Goal: Task Accomplishment & Management: Use online tool/utility

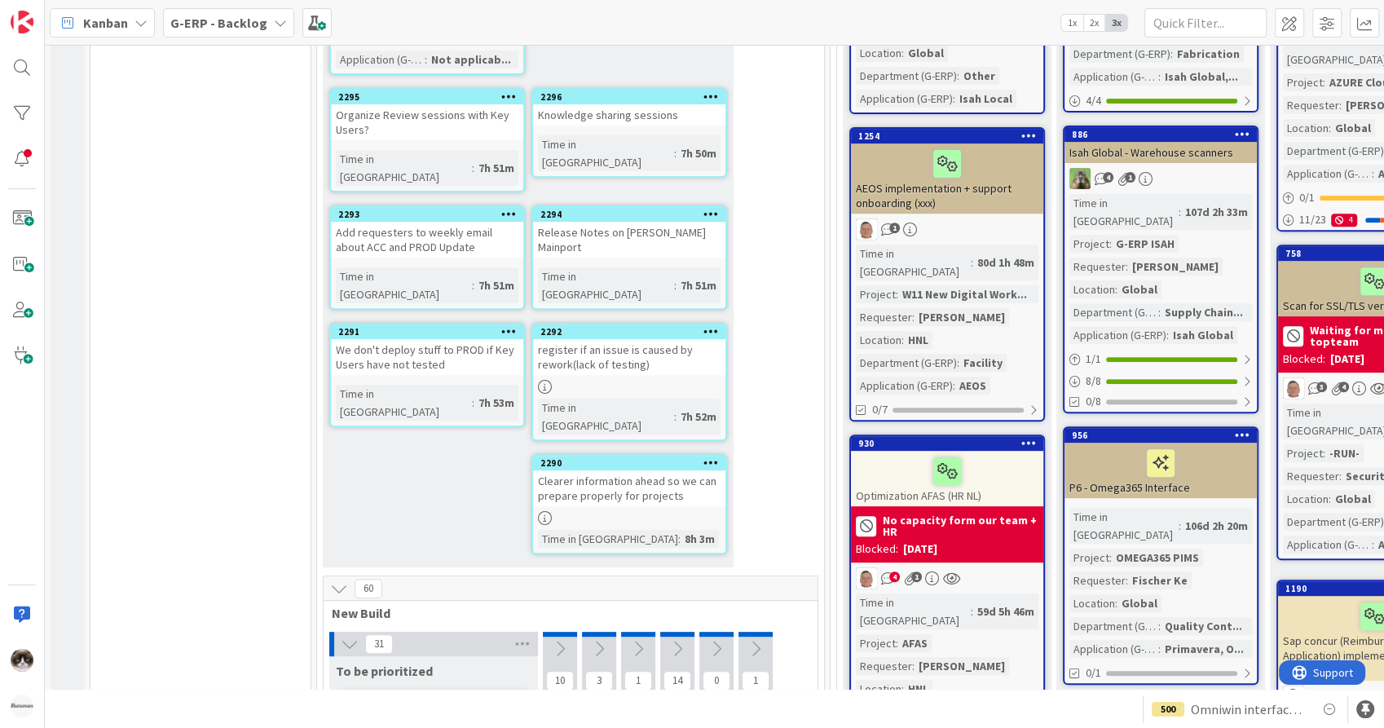
scroll to position [892, 0]
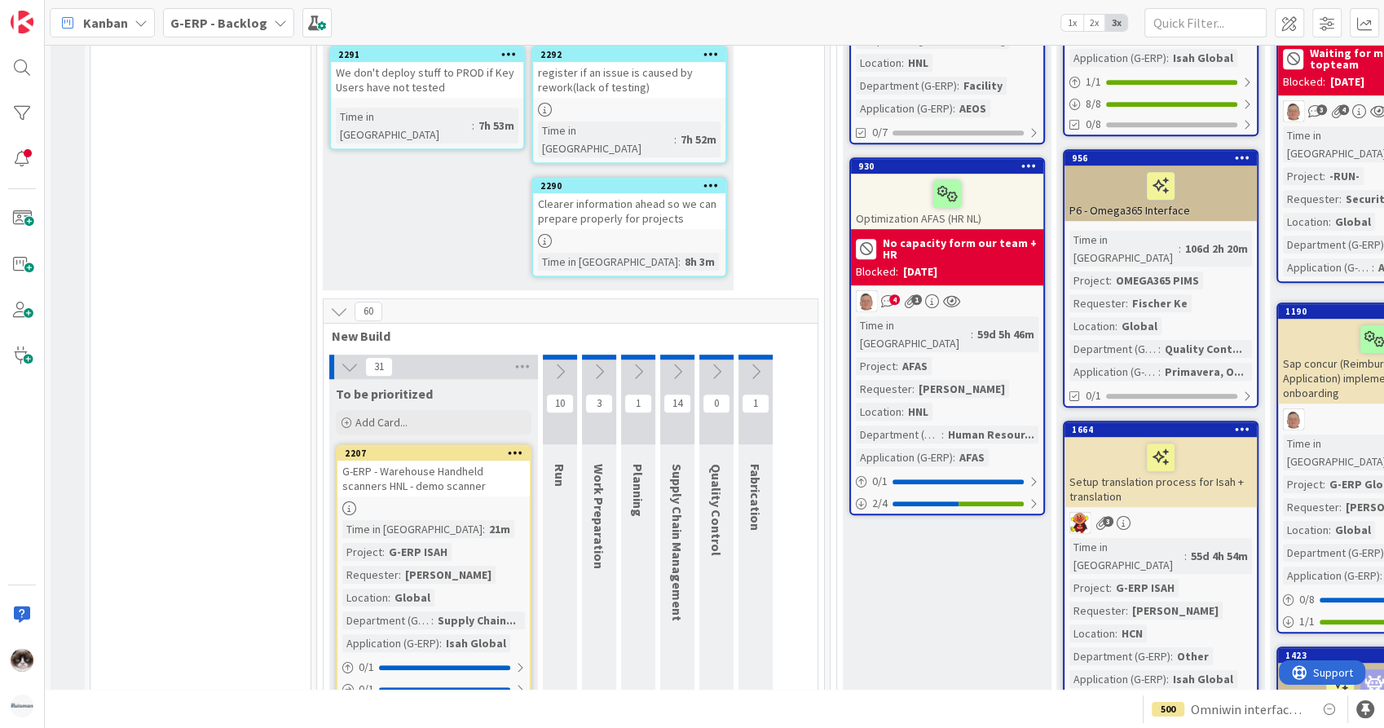
click at [338, 301] on button at bounding box center [338, 311] width 21 height 21
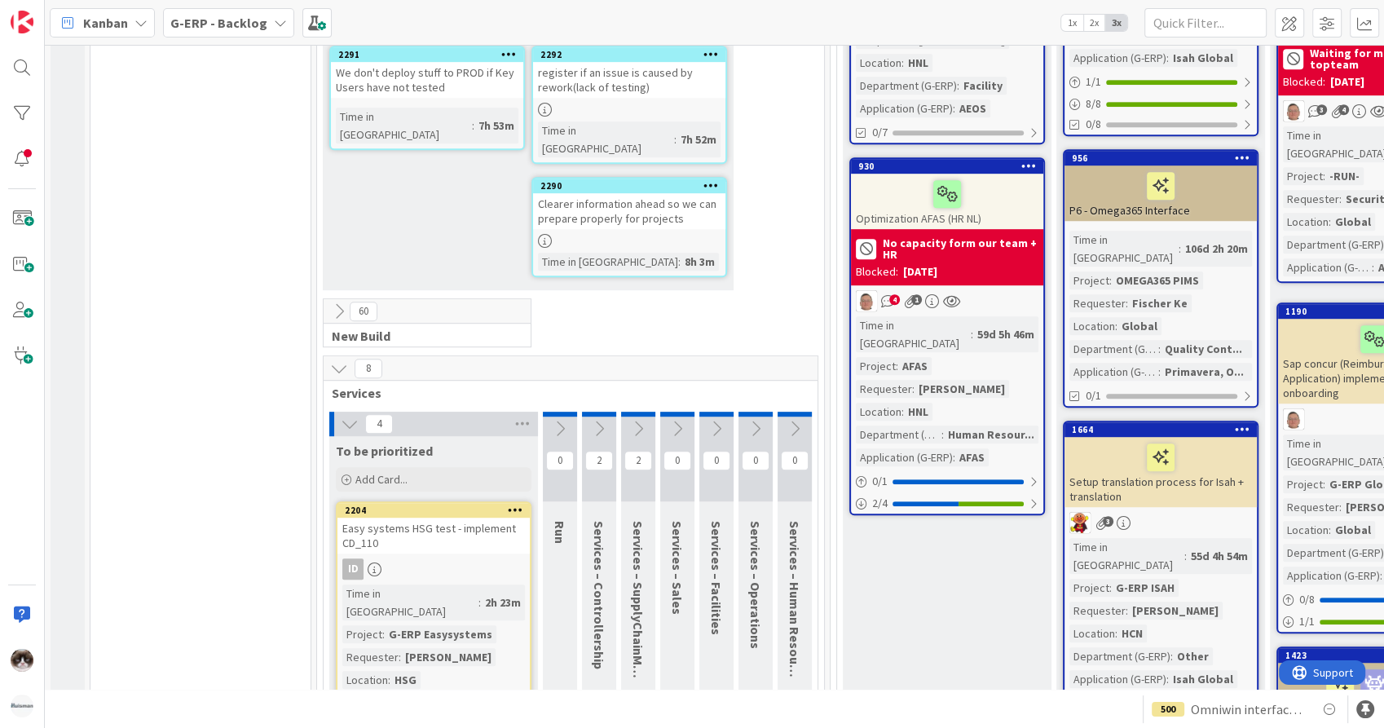
click at [328, 358] on button at bounding box center [338, 368] width 21 height 21
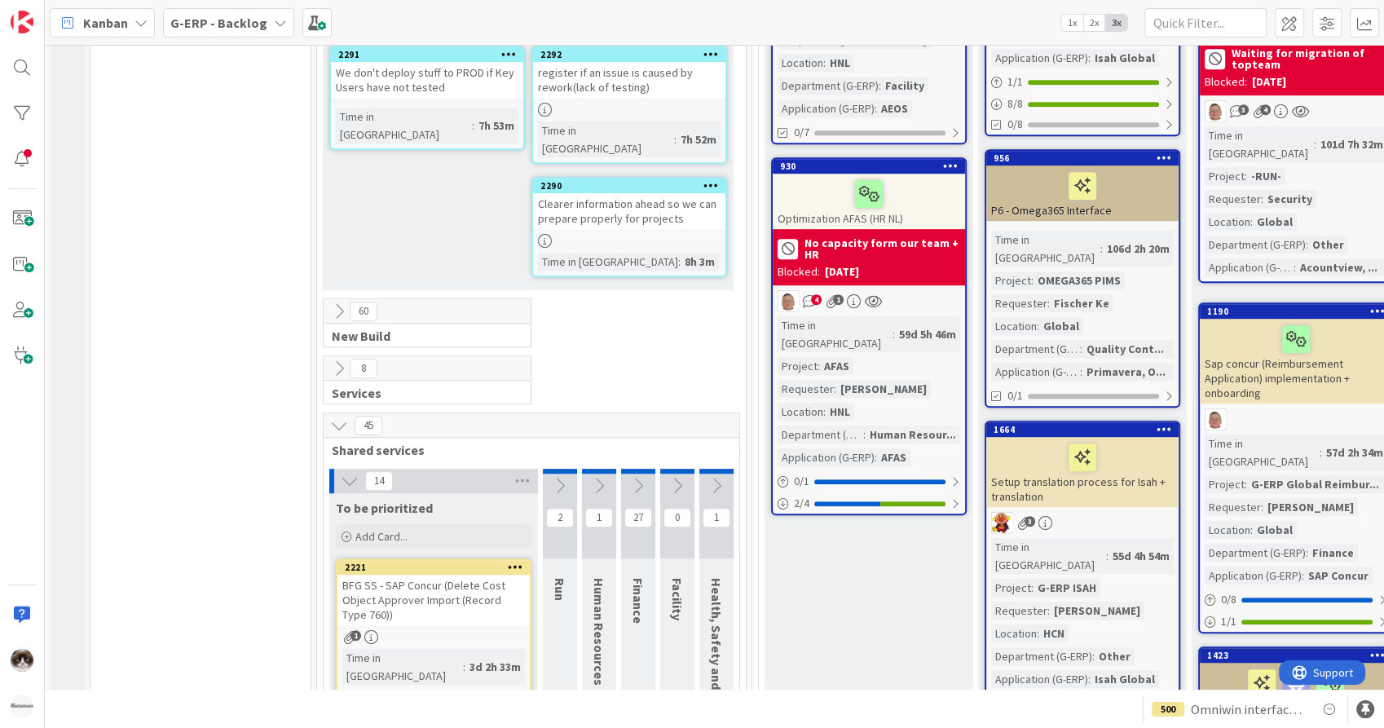
click at [333, 416] on icon at bounding box center [339, 425] width 18 height 18
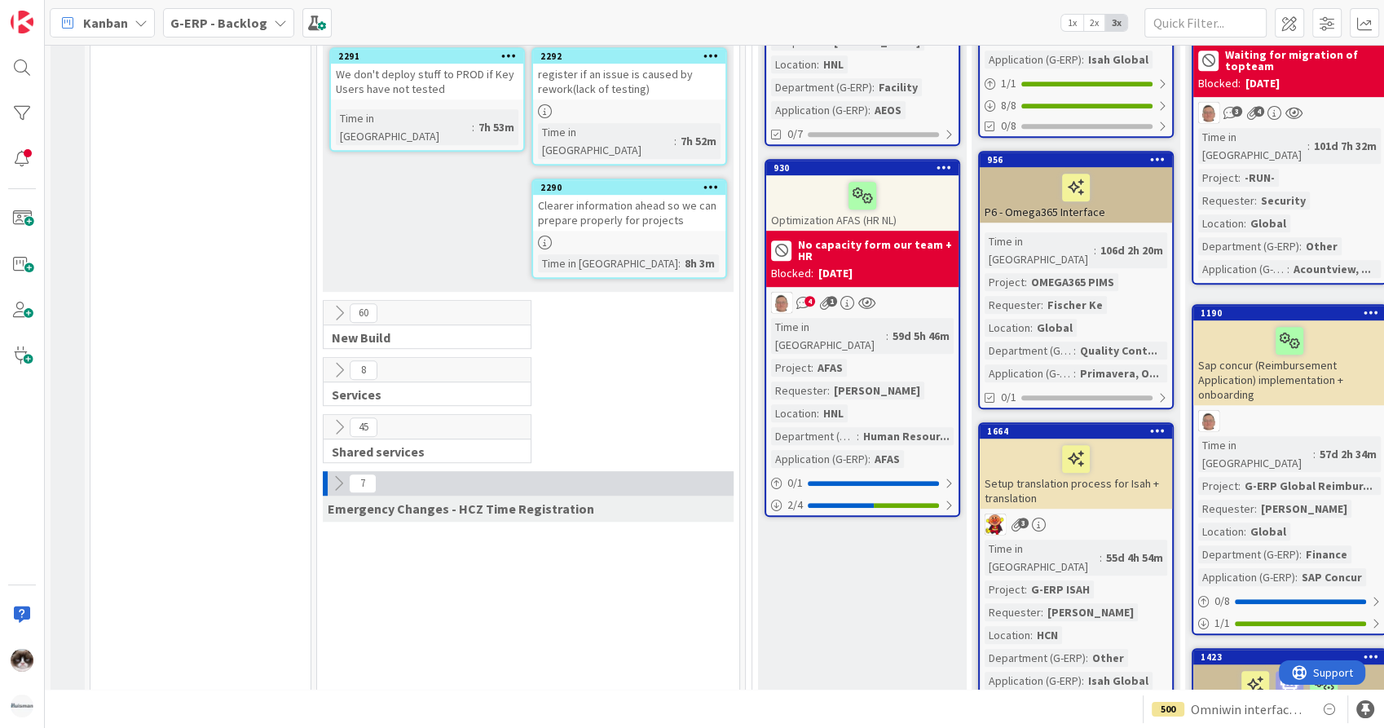
scroll to position [855, 0]
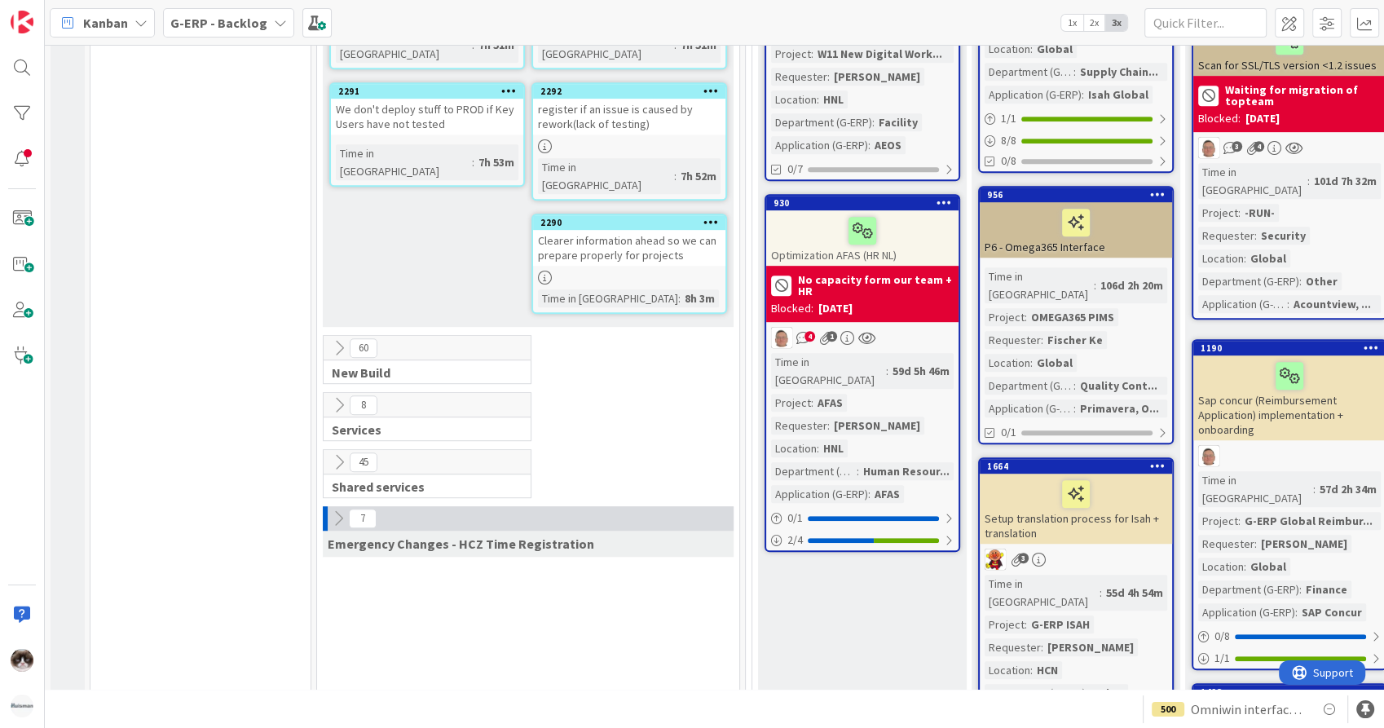
click at [332, 509] on icon at bounding box center [338, 518] width 18 height 18
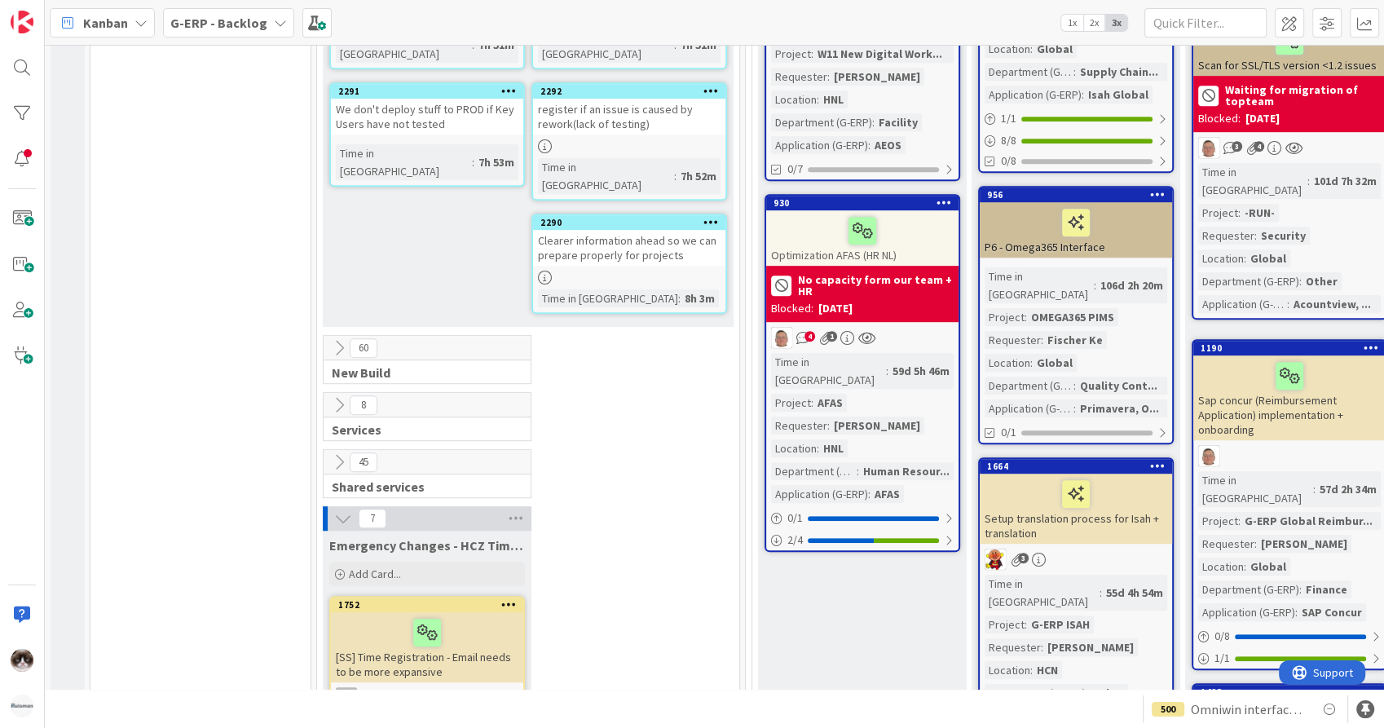
click at [332, 508] on button at bounding box center [342, 518] width 21 height 21
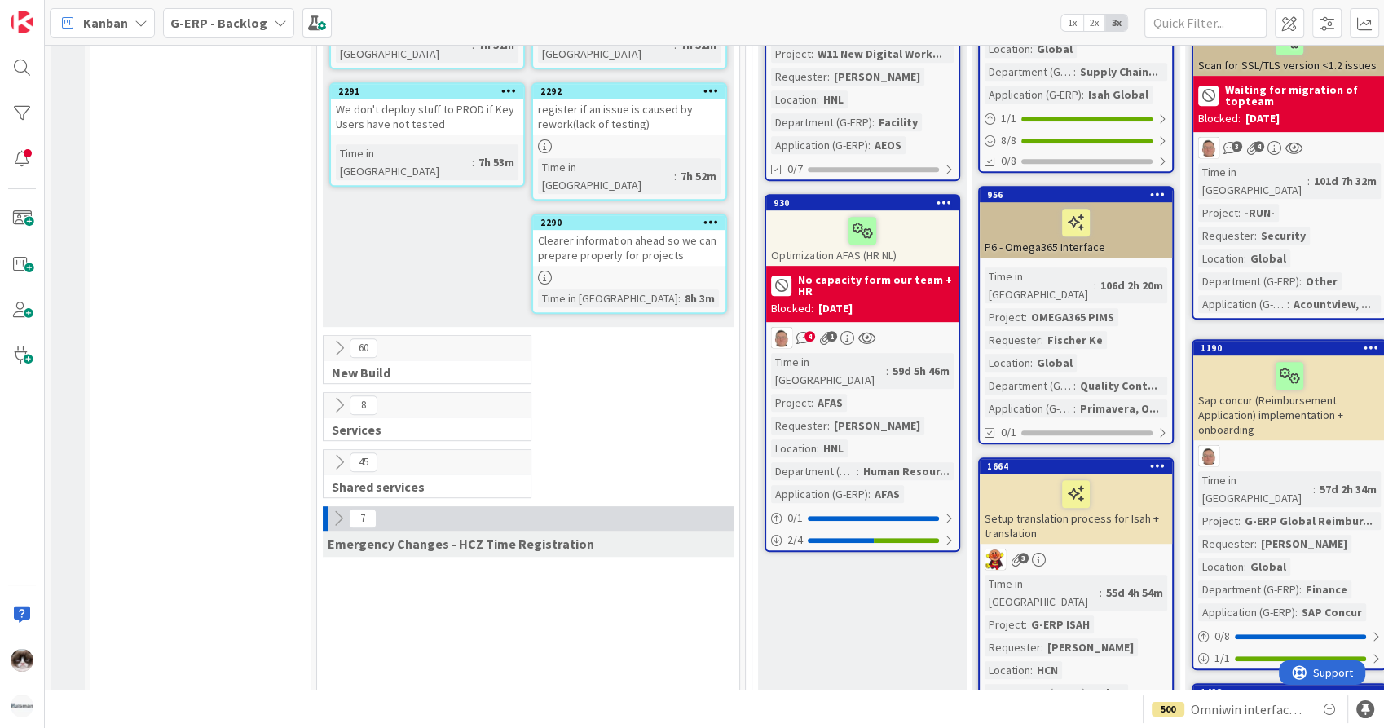
click at [332, 509] on icon at bounding box center [338, 518] width 18 height 18
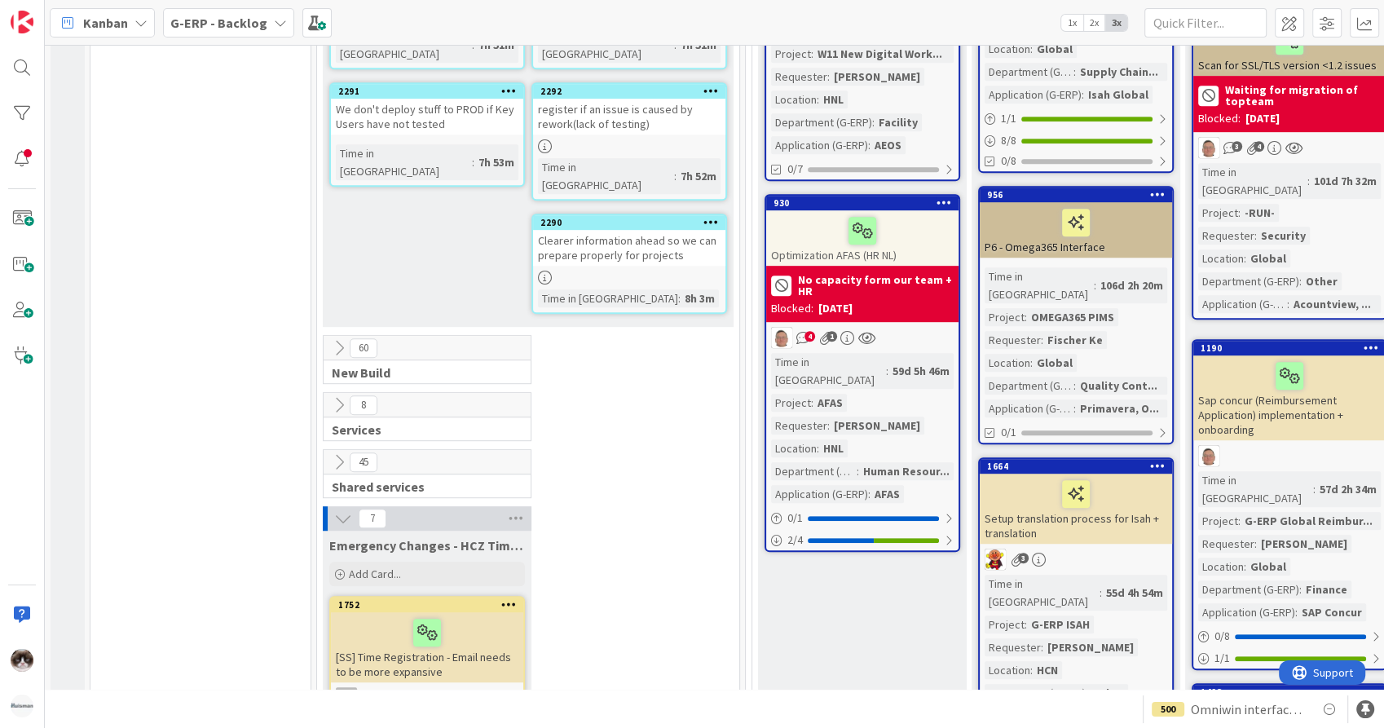
scroll to position [892, 0]
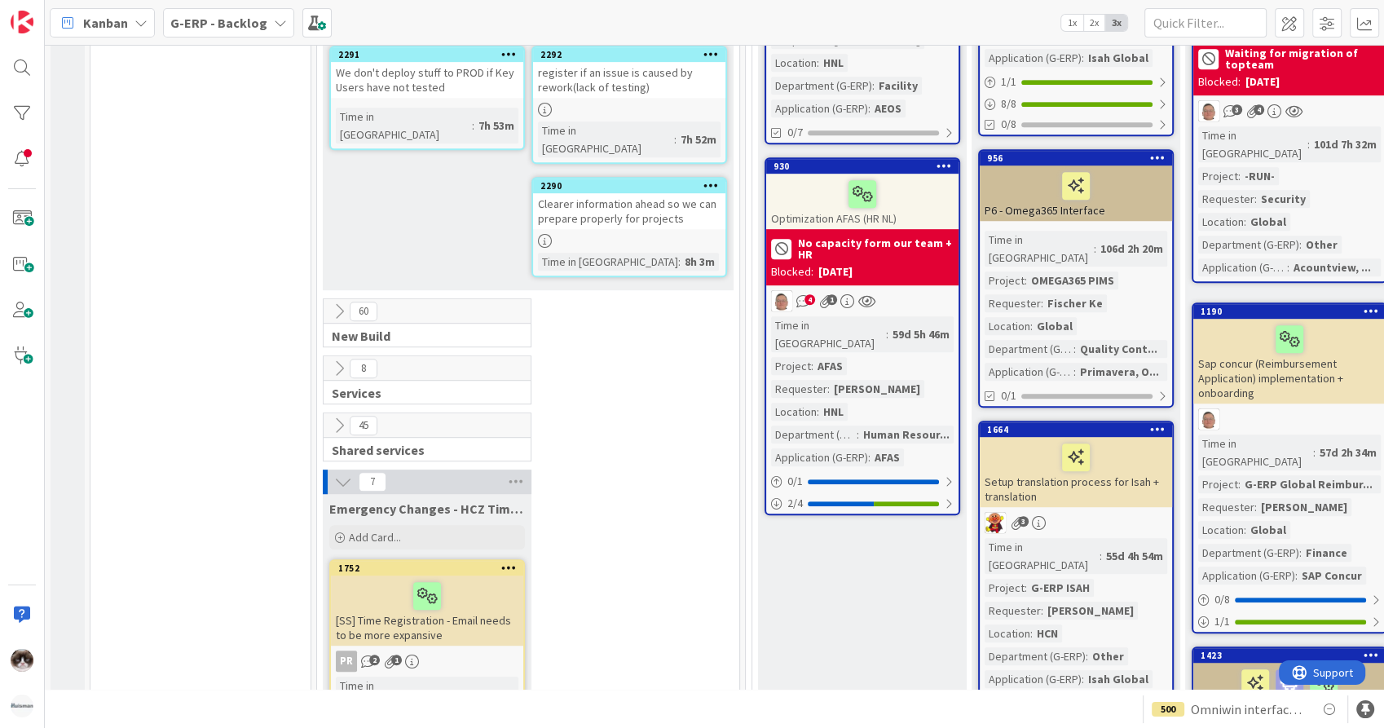
click at [346, 473] on icon at bounding box center [343, 482] width 18 height 18
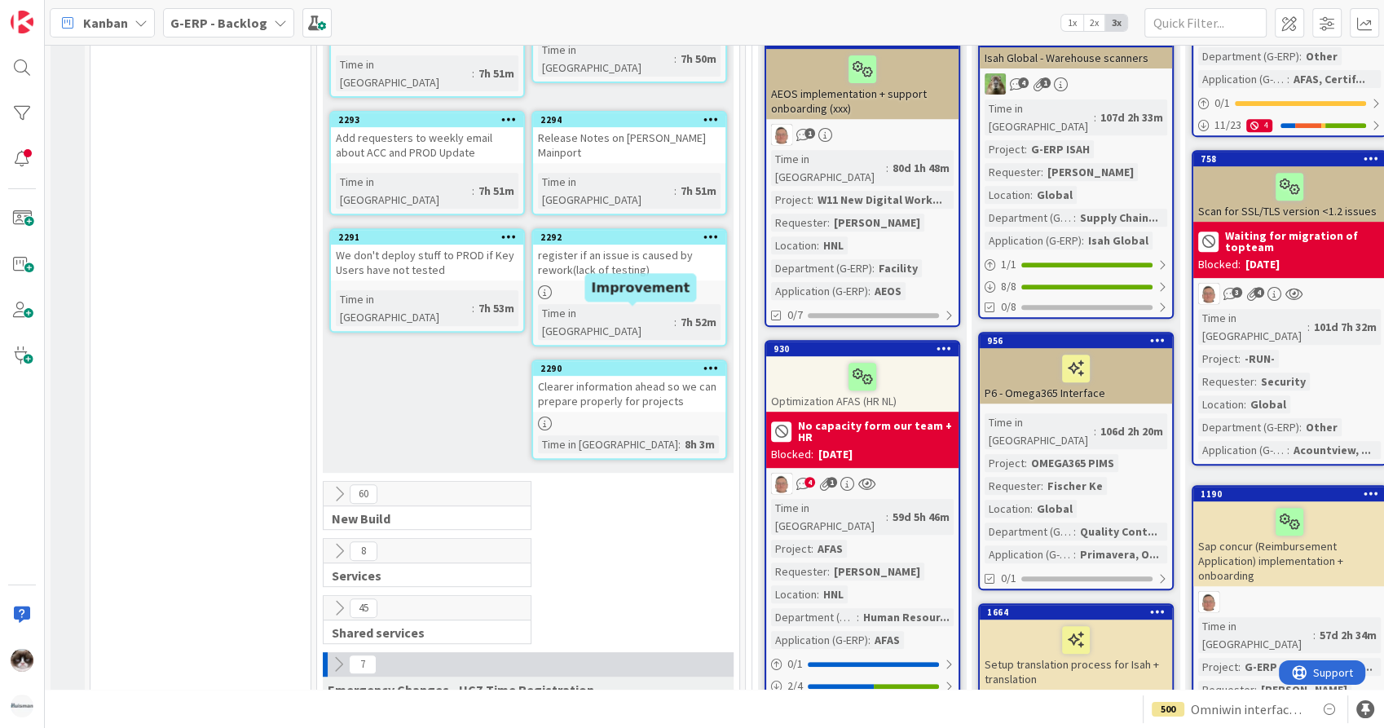
scroll to position [760, 0]
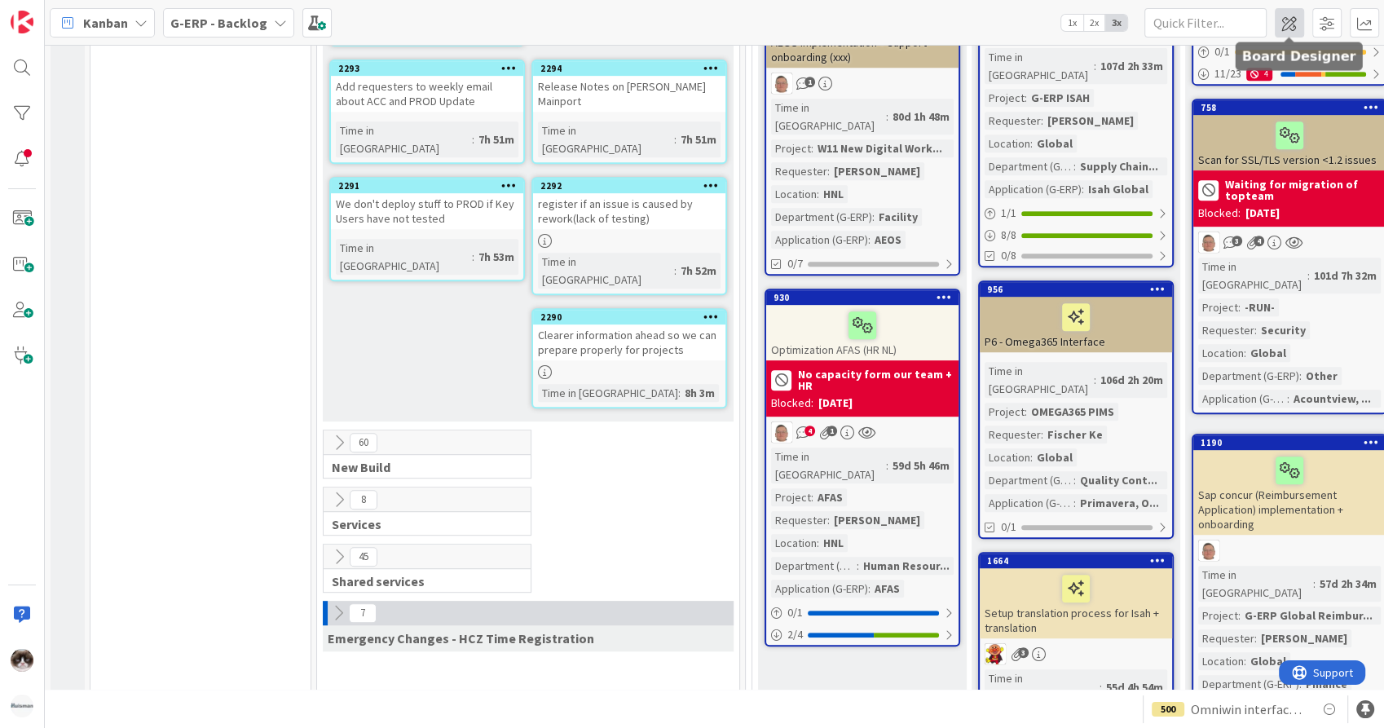
click at [1285, 24] on span at bounding box center [1289, 22] width 29 height 29
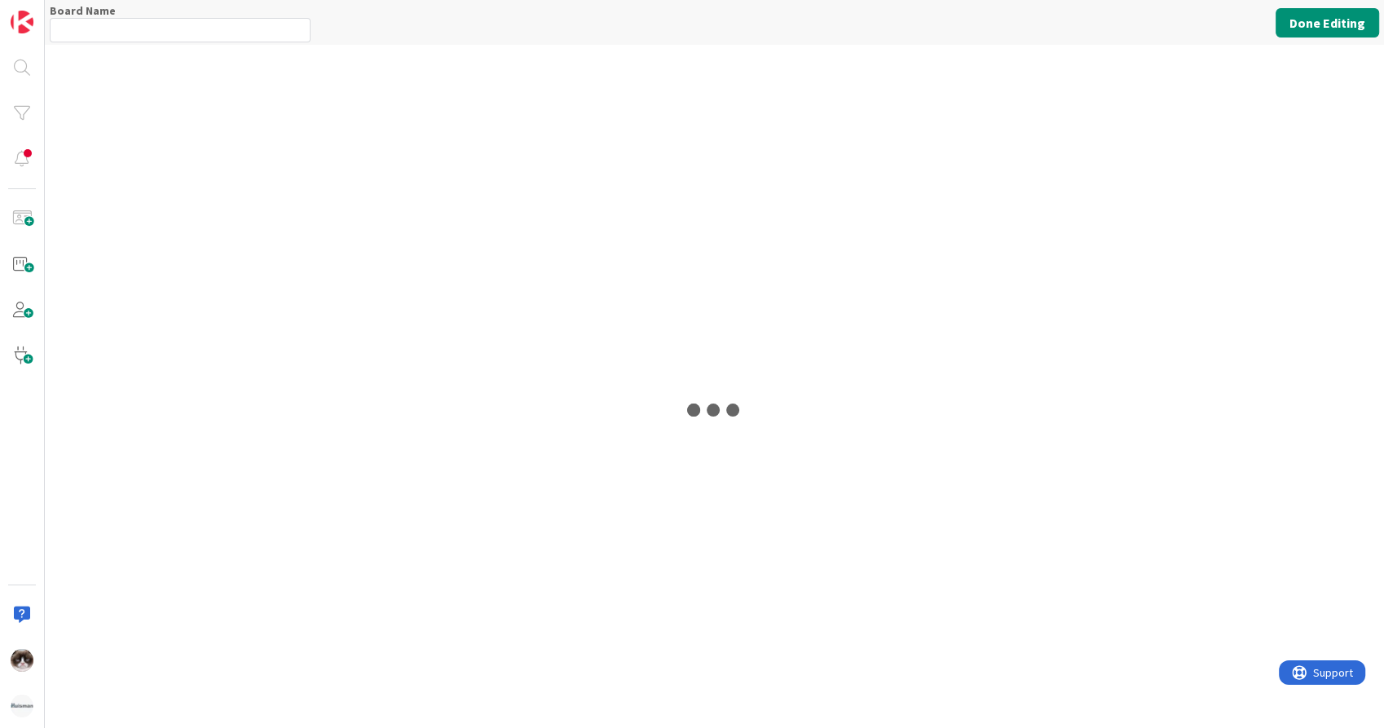
type input "G-ERP - Backlog"
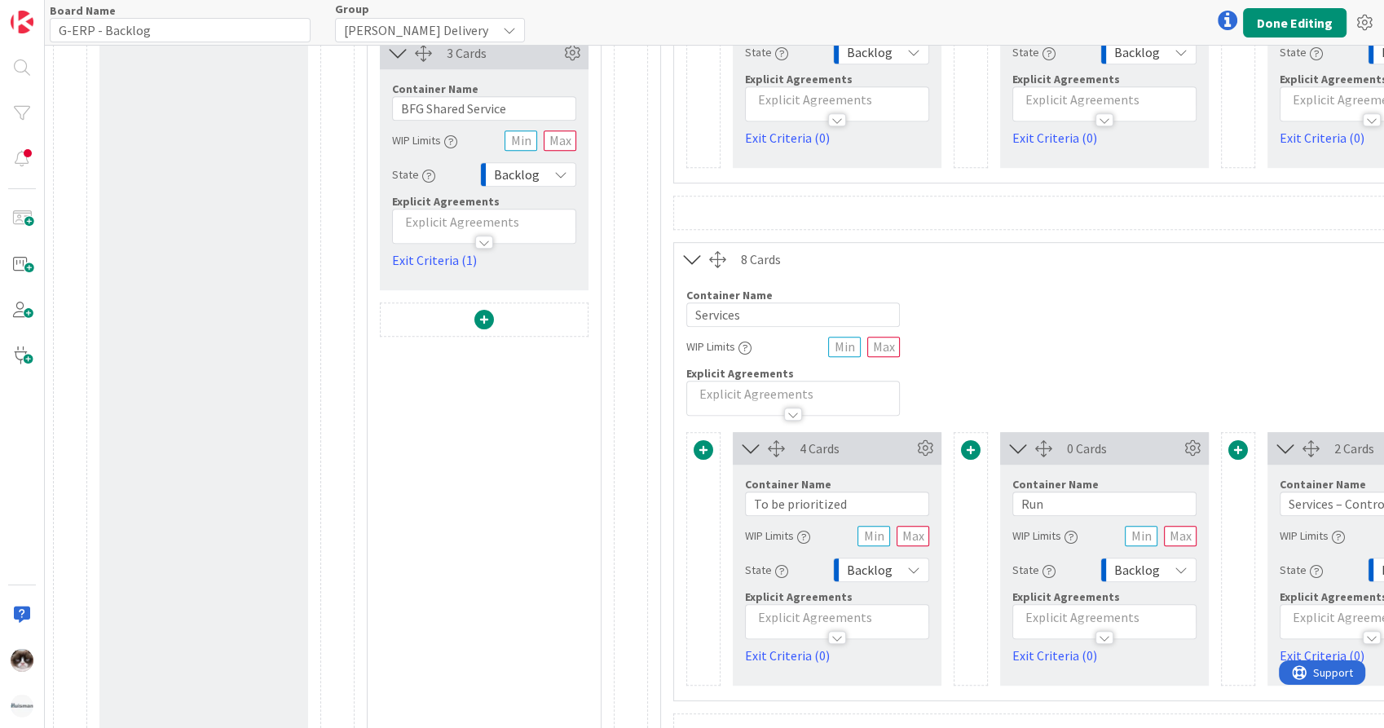
scroll to position [1838, 0]
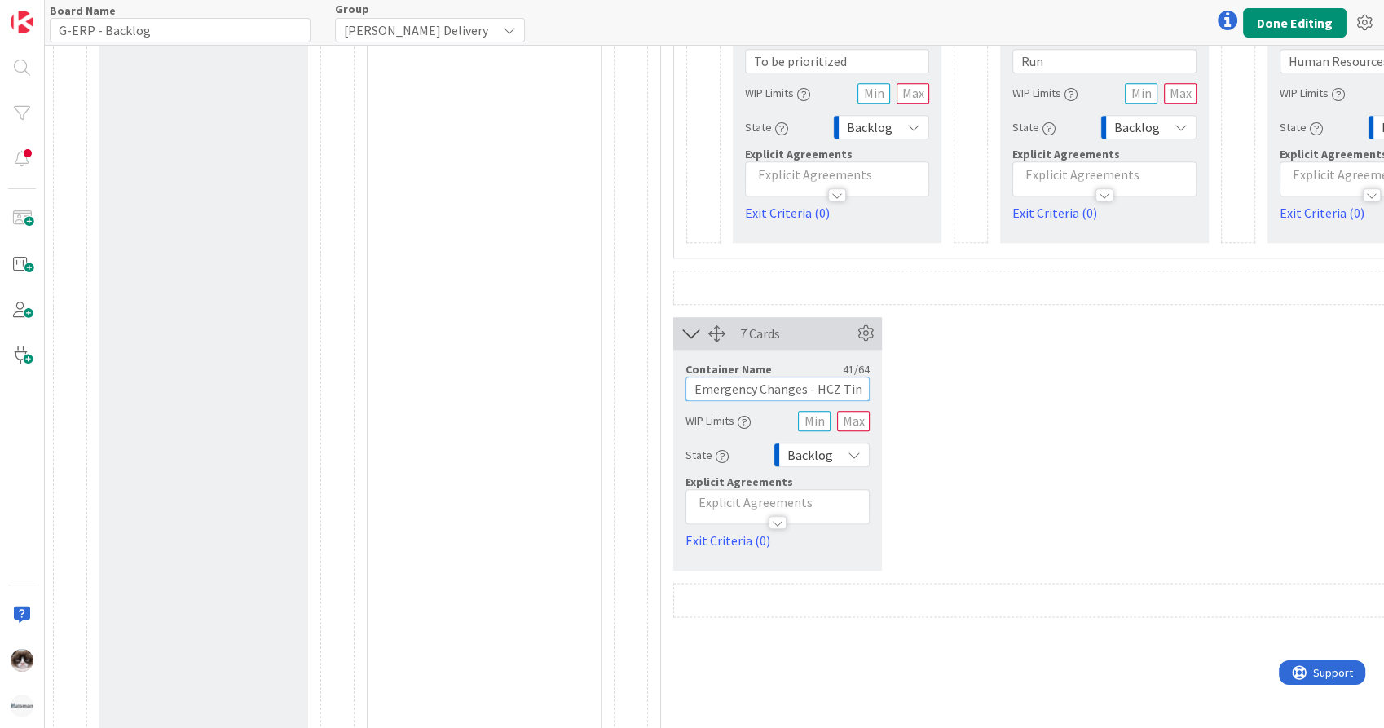
drag, startPoint x: 753, startPoint y: 393, endPoint x: 613, endPoint y: 393, distance: 140.2
type input "Changes - HCZ Time Registration"
click at [1292, 33] on button "Done Editing" at bounding box center [1294, 22] width 103 height 29
